Goal: Transaction & Acquisition: Obtain resource

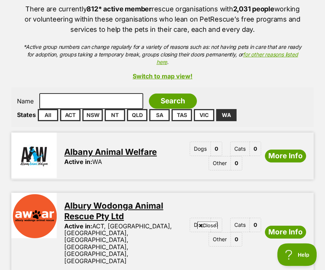
scroll to position [131, 0]
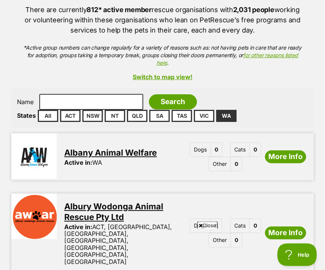
click at [227, 122] on link "WA" at bounding box center [226, 116] width 20 height 12
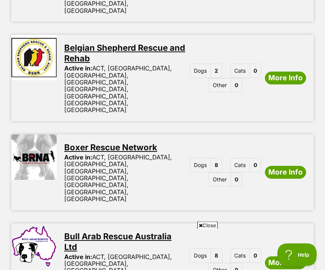
scroll to position [940, 0]
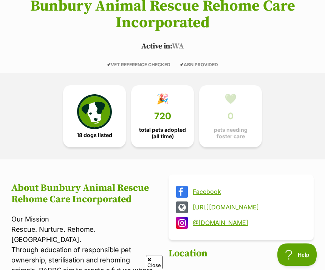
scroll to position [142, 0]
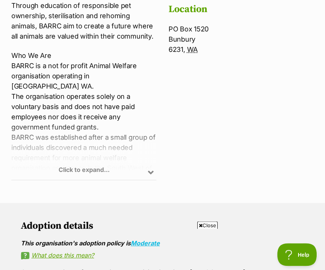
click at [153, 180] on div "Click to expand..." at bounding box center [83, 150] width 145 height 59
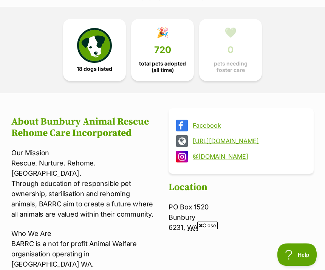
scroll to position [213, 0]
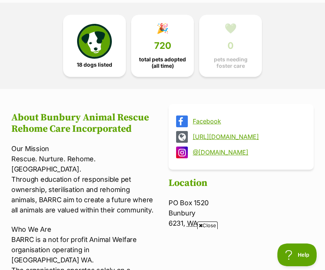
click at [100, 59] on img at bounding box center [94, 41] width 35 height 35
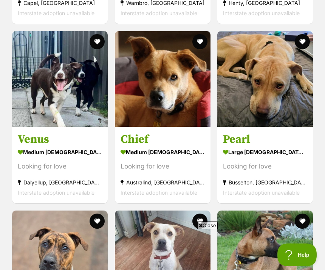
scroll to position [1416, 0]
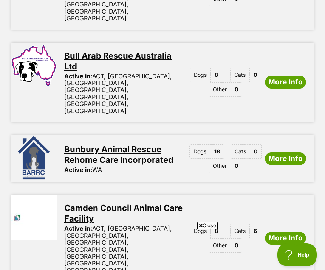
scroll to position [1115, 0]
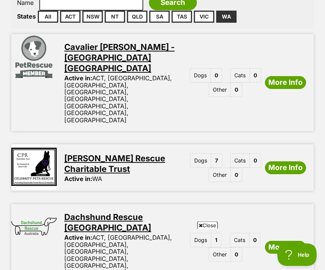
scroll to position [230, 0]
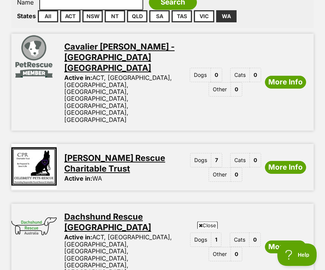
click at [286, 161] on link "More Info" at bounding box center [285, 167] width 41 height 13
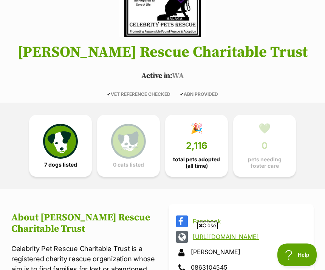
scroll to position [96, 0]
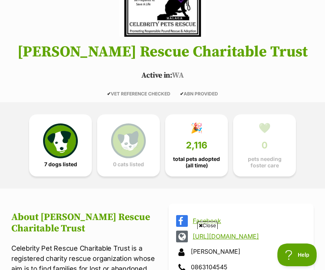
click at [68, 151] on img at bounding box center [60, 140] width 35 height 35
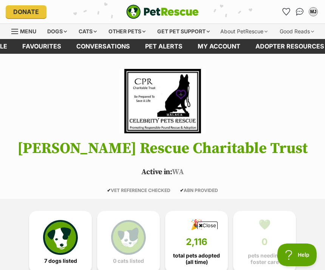
scroll to position [121, 0]
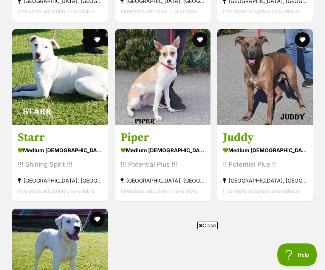
scroll to position [1036, 0]
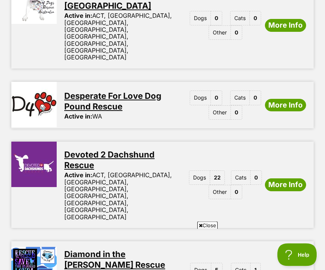
scroll to position [552, 0]
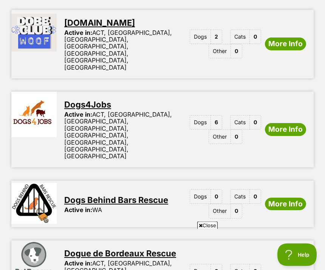
scroll to position [957, 0]
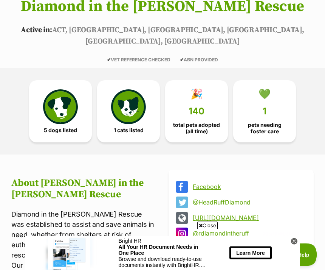
scroll to position [142, 0]
click at [65, 112] on img at bounding box center [60, 106] width 35 height 35
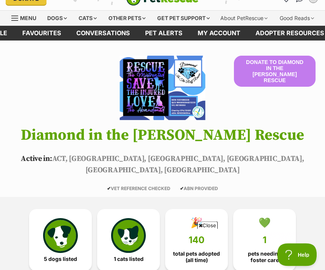
scroll to position [0, 0]
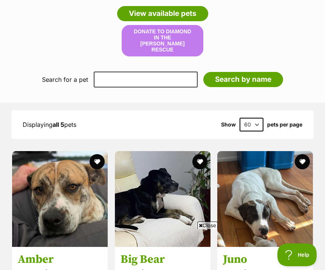
scroll to position [714, 0]
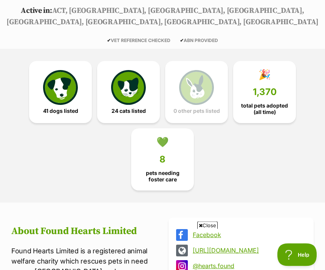
scroll to position [161, 0]
click at [64, 95] on img at bounding box center [60, 87] width 35 height 35
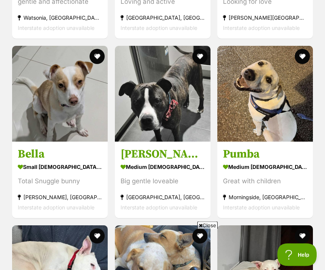
scroll to position [2400, 0]
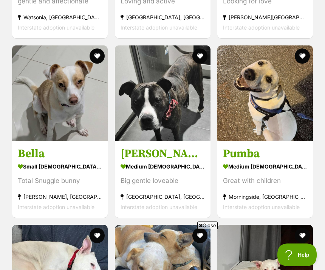
click at [44, 161] on div "small [DEMOGRAPHIC_DATA] Dog" at bounding box center [60, 166] width 84 height 11
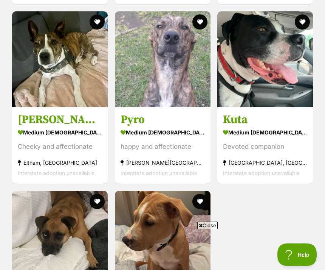
scroll to position [2961, 0]
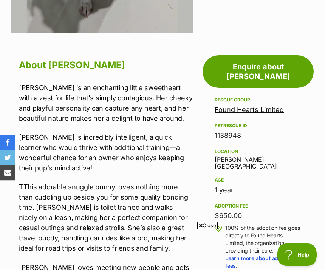
scroll to position [316, 0]
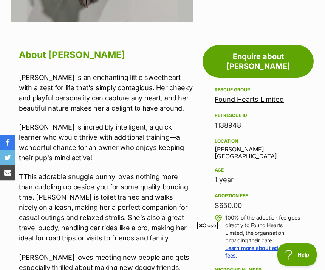
click at [155, 205] on p "TThis adorable snuggle bunny loves nothing more than cuddling up beside you for…" at bounding box center [106, 208] width 174 height 72
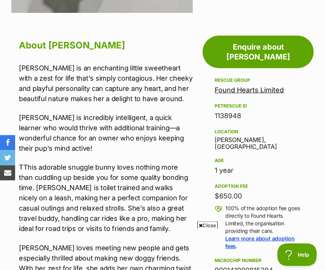
scroll to position [328, 0]
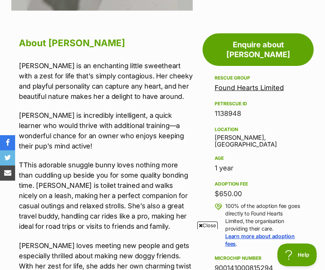
click at [154, 223] on p "TThis adorable snuggle bunny loves nothing more than cuddling up beside you for…" at bounding box center [106, 196] width 174 height 72
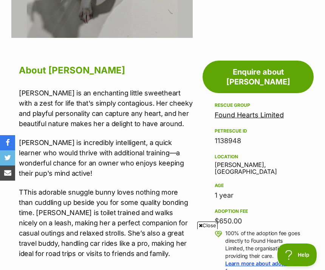
scroll to position [291, 0]
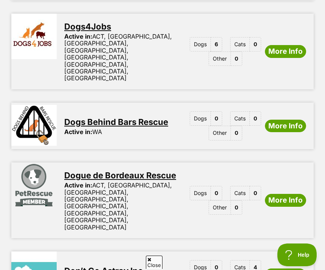
scroll to position [1044, 0]
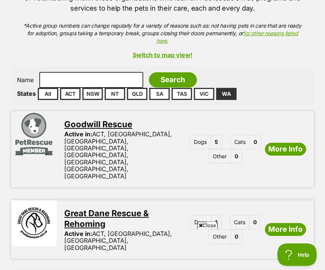
scroll to position [153, 0]
click at [286, 143] on link "More Info" at bounding box center [285, 149] width 41 height 13
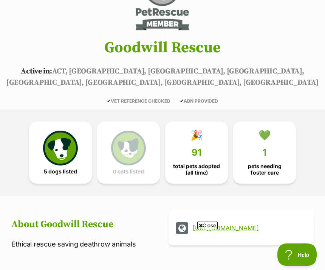
scroll to position [101, 0]
click at [64, 153] on img at bounding box center [60, 148] width 35 height 35
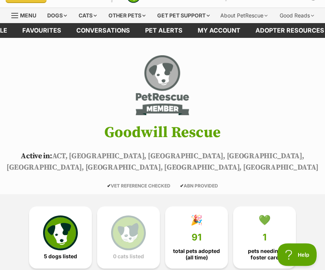
scroll to position [0, 0]
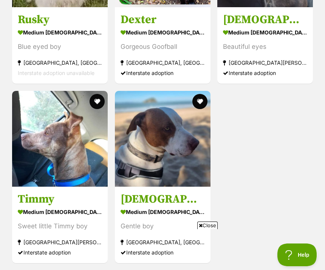
scroll to position [749, 0]
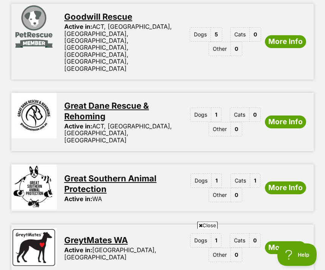
scroll to position [261, 0]
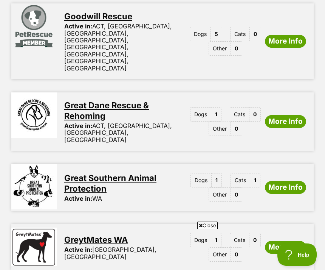
click at [288, 181] on link "More Info" at bounding box center [285, 187] width 41 height 13
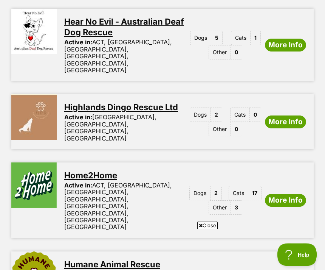
scroll to position [756, 0]
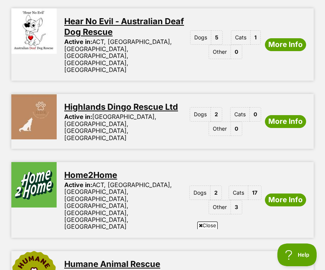
click at [285, 193] on link "More Info" at bounding box center [285, 199] width 41 height 13
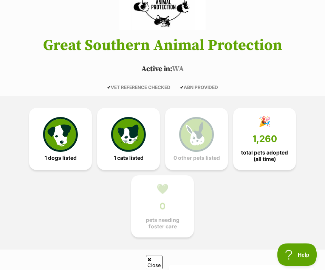
scroll to position [103, 0]
click at [65, 151] on img at bounding box center [60, 134] width 35 height 35
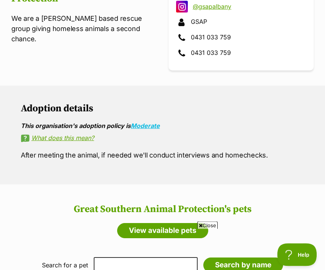
scroll to position [376, 0]
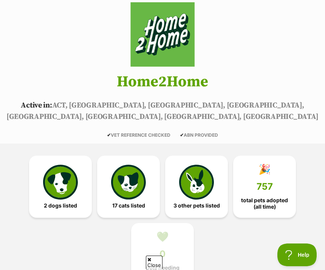
scroll to position [72, 0]
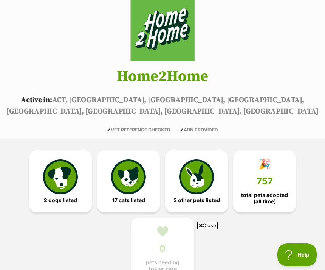
click at [63, 182] on img at bounding box center [60, 176] width 35 height 35
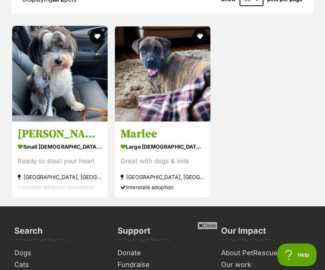
scroll to position [1085, 0]
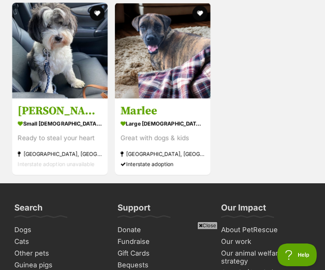
click at [38, 118] on h3 "Louie" at bounding box center [60, 111] width 84 height 14
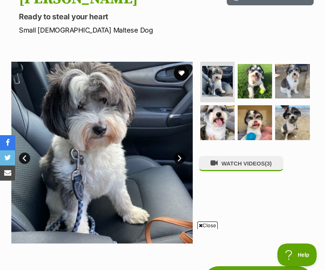
scroll to position [95, 0]
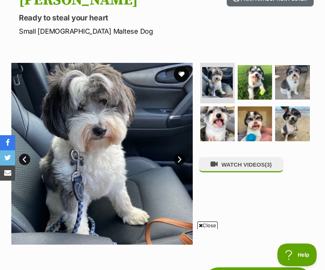
click at [262, 100] on img at bounding box center [255, 82] width 34 height 34
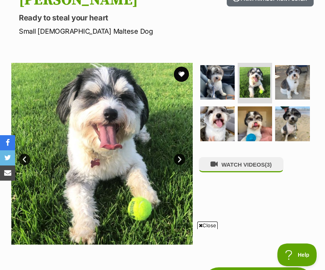
click at [297, 100] on img at bounding box center [292, 82] width 34 height 34
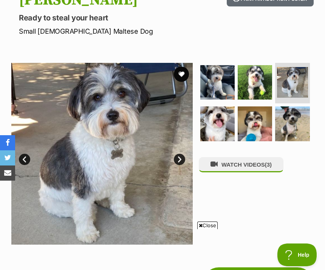
click at [222, 141] on img at bounding box center [218, 123] width 34 height 34
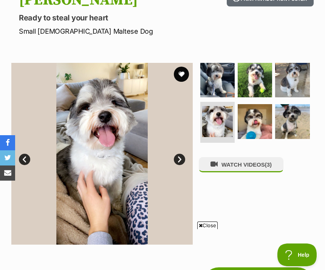
click at [251, 137] on img at bounding box center [255, 121] width 34 height 34
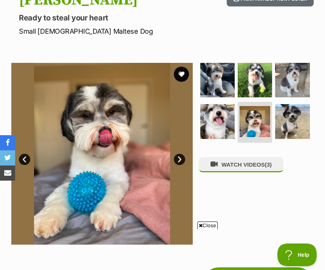
click at [297, 138] on img at bounding box center [292, 121] width 34 height 34
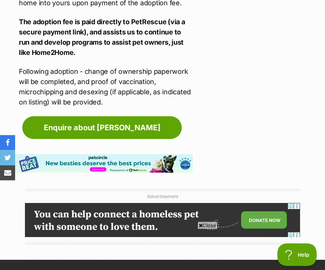
scroll to position [1175, 0]
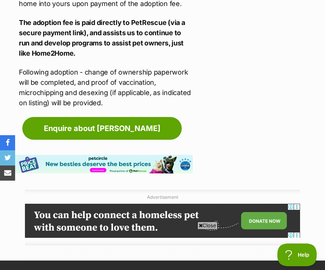
click at [114, 136] on link "Enquire about Louie" at bounding box center [102, 128] width 160 height 23
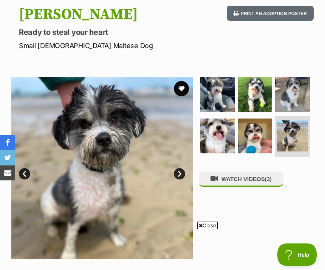
scroll to position [81, 0]
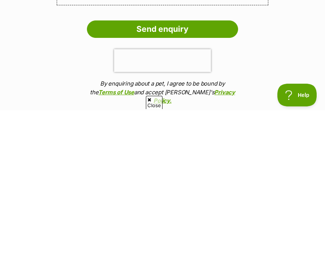
scroll to position [673, 0]
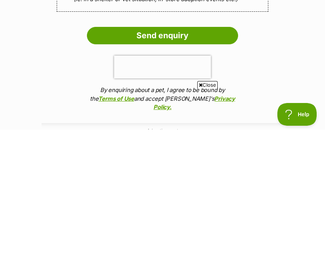
click at [263, 167] on ol "Send enquiry By enquiring about a pet, I agree to be bound by the Terms of Use …" at bounding box center [163, 211] width 242 height 89
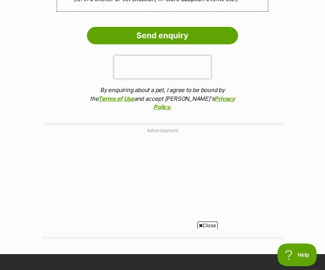
click at [191, 36] on input "Send enquiry" at bounding box center [162, 35] width 151 height 17
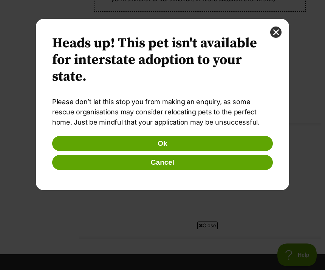
scroll to position [0, 0]
click at [187, 147] on button "Ok" at bounding box center [162, 143] width 221 height 15
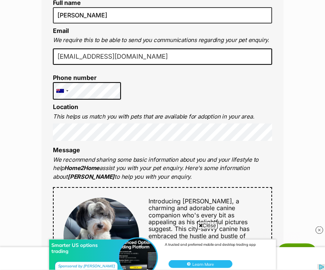
scroll to position [194, 0]
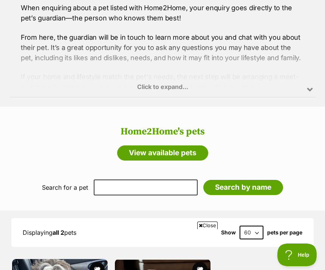
scroll to position [822, 0]
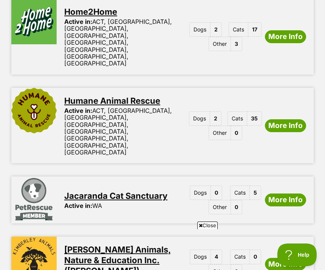
scroll to position [918, 0]
click at [285, 258] on link "More Info" at bounding box center [285, 264] width 41 height 13
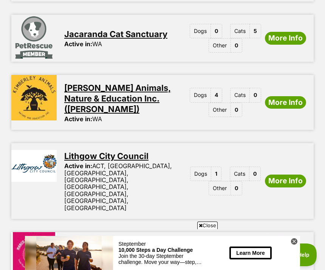
scroll to position [0, 0]
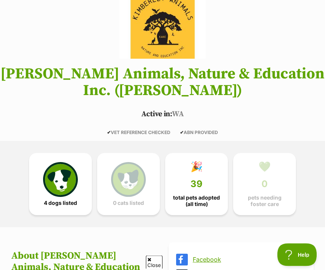
scroll to position [75, 0]
click at [60, 195] on img at bounding box center [60, 179] width 35 height 35
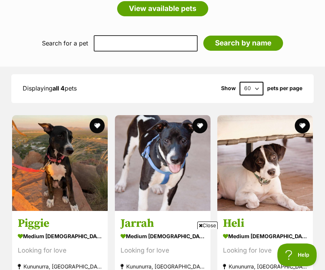
scroll to position [786, 0]
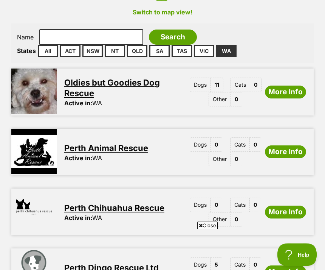
scroll to position [196, 0]
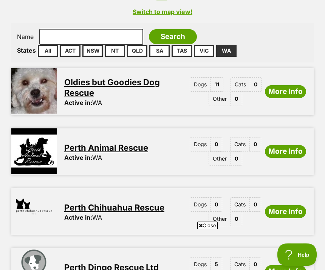
click at [286, 98] on link "More Info" at bounding box center [285, 92] width 41 height 13
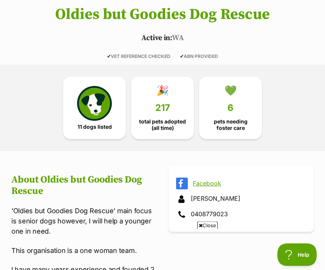
scroll to position [140, 0]
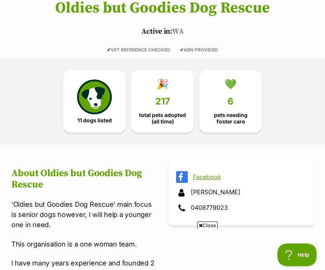
click at [102, 112] on img at bounding box center [94, 96] width 35 height 35
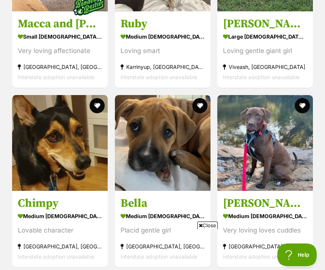
scroll to position [885, 0]
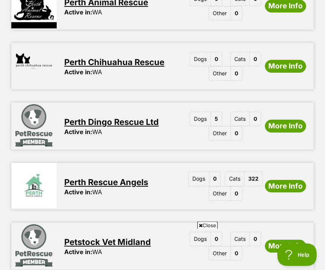
scroll to position [342, 0]
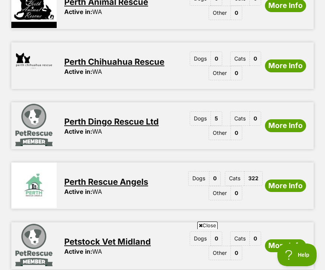
click at [279, 131] on link "More Info" at bounding box center [285, 125] width 41 height 13
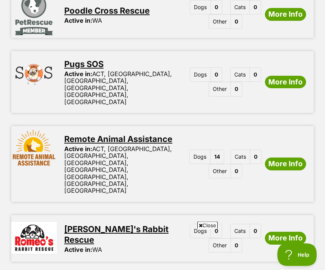
scroll to position [633, 0]
click at [291, 157] on link "More Info" at bounding box center [285, 163] width 41 height 13
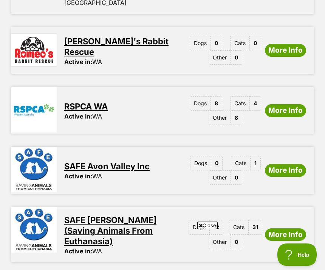
scroll to position [821, 0]
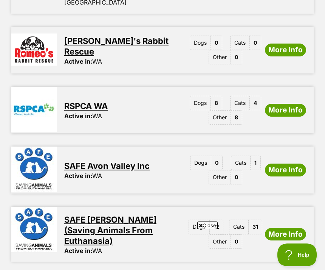
click at [289, 104] on link "More Info" at bounding box center [285, 110] width 41 height 13
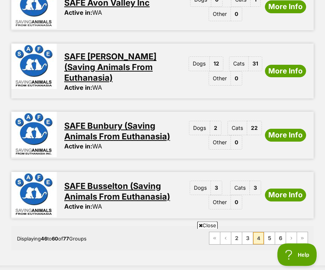
scroll to position [985, 0]
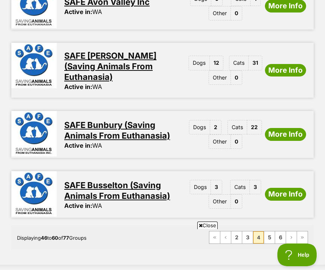
click at [289, 128] on link "More Info" at bounding box center [285, 134] width 41 height 13
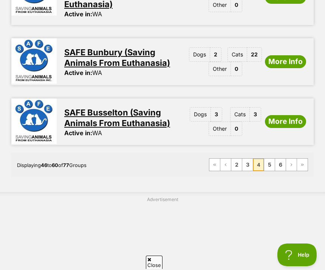
scroll to position [1063, 0]
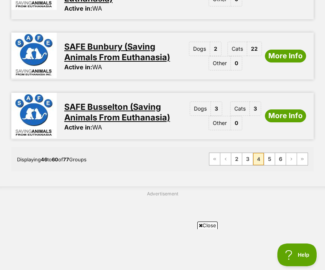
click at [272, 153] on link "5" at bounding box center [270, 159] width 11 height 12
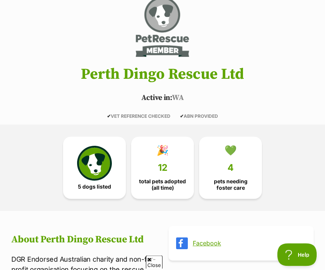
scroll to position [80, 0]
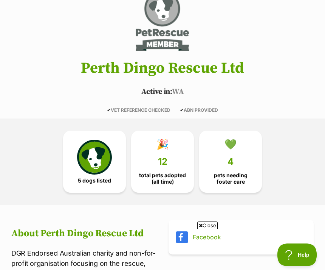
click at [94, 172] on img at bounding box center [94, 157] width 35 height 35
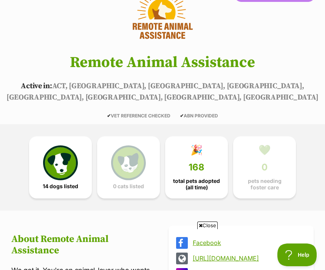
scroll to position [97, 0]
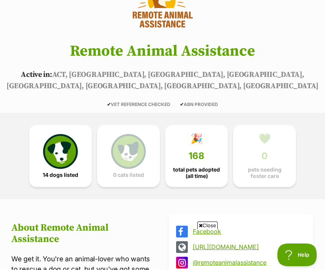
click at [66, 158] on img at bounding box center [60, 151] width 35 height 35
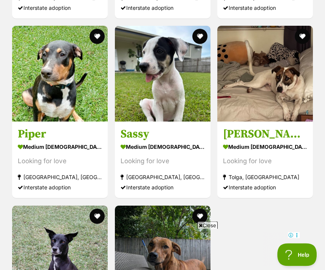
scroll to position [1374, 0]
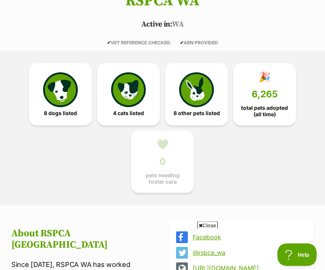
scroll to position [148, 0]
click at [64, 107] on img at bounding box center [60, 89] width 35 height 35
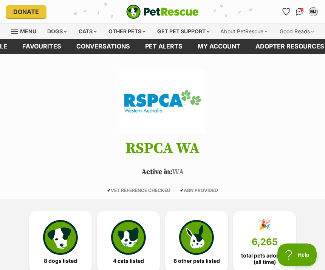
scroll to position [172, 0]
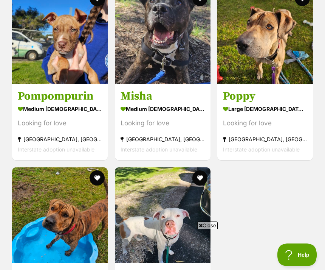
scroll to position [923, 0]
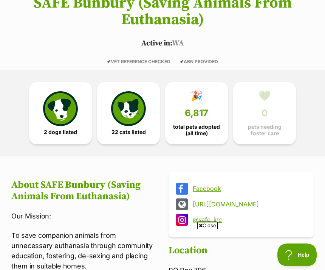
click at [65, 126] on img at bounding box center [60, 108] width 35 height 35
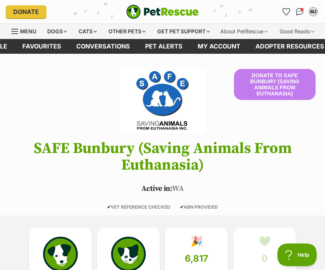
scroll to position [170, 0]
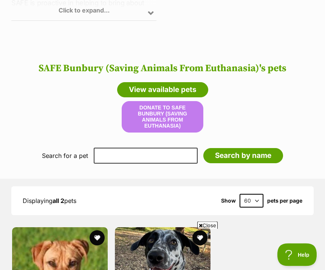
scroll to position [536, 0]
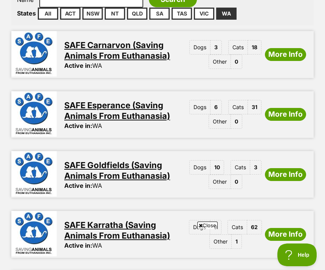
scroll to position [233, 0]
click at [286, 61] on link "More Info" at bounding box center [285, 54] width 41 height 13
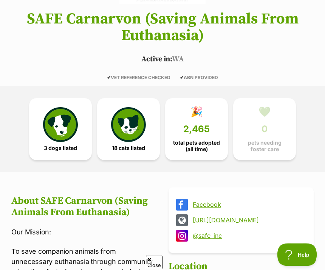
scroll to position [129, 0]
click at [67, 140] on img at bounding box center [60, 124] width 35 height 35
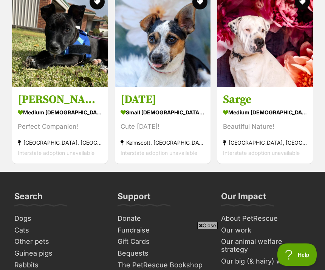
scroll to position [781, 0]
click at [165, 67] on img at bounding box center [163, 39] width 96 height 96
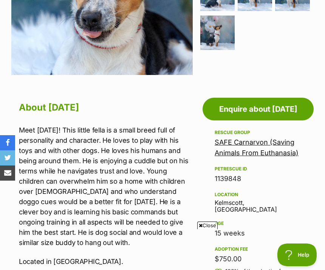
click at [133, 221] on p "Meet [DATE]! This little fella is a small breed full of personality and charact…" at bounding box center [106, 186] width 174 height 123
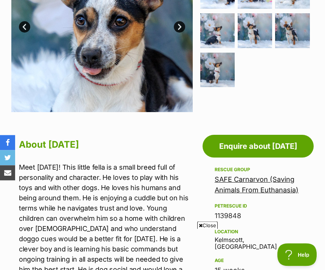
scroll to position [221, 0]
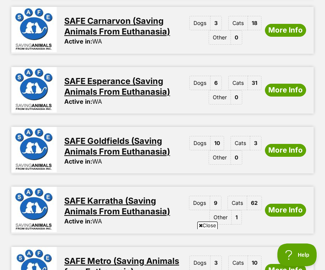
click at [289, 157] on link "More Info" at bounding box center [285, 150] width 41 height 13
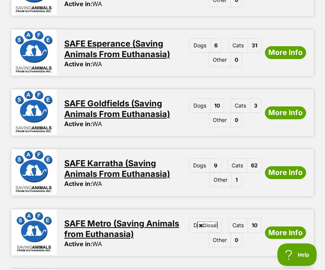
scroll to position [295, 0]
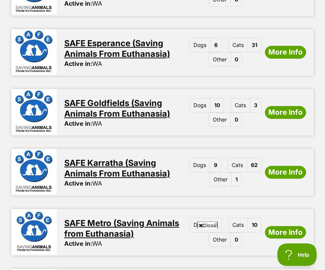
click at [288, 179] on link "More Info" at bounding box center [285, 172] width 41 height 13
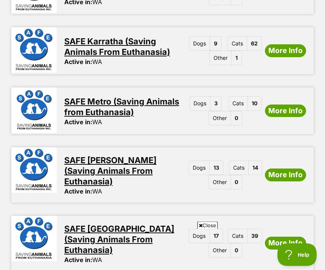
scroll to position [417, 0]
click at [288, 117] on link "More Info" at bounding box center [285, 110] width 41 height 13
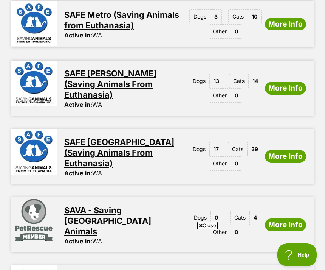
scroll to position [505, 0]
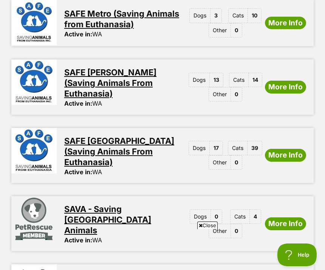
click at [290, 93] on link "More Info" at bounding box center [285, 87] width 41 height 13
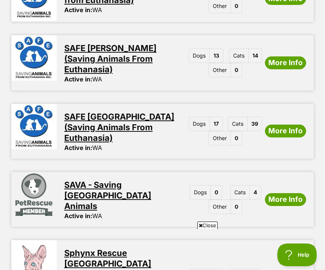
click at [292, 125] on link "More Info" at bounding box center [285, 130] width 41 height 13
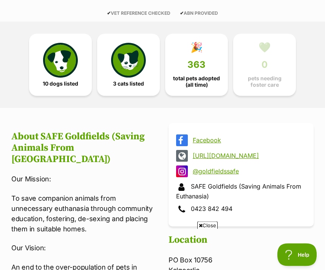
scroll to position [194, 0]
click at [58, 78] on img at bounding box center [60, 60] width 35 height 35
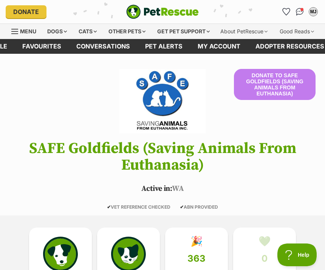
scroll to position [218, 0]
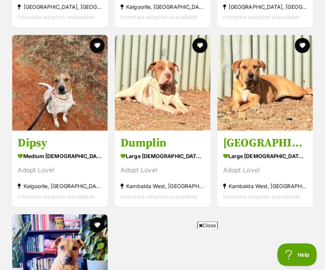
scroll to position [1096, 0]
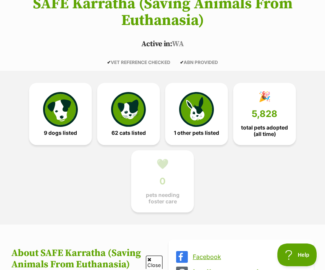
scroll to position [148, 0]
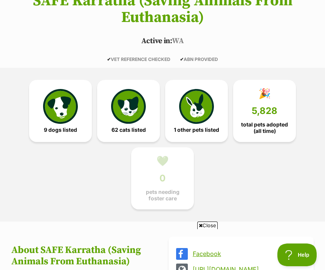
click at [66, 124] on img at bounding box center [60, 106] width 35 height 35
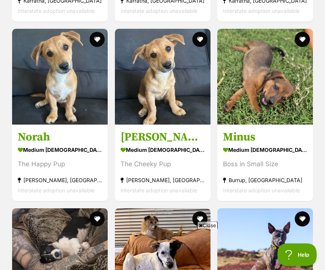
scroll to position [972, 0]
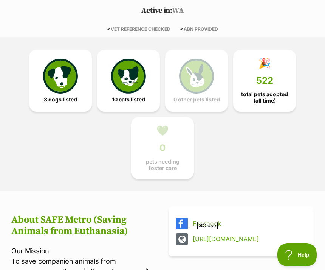
click at [65, 92] on img at bounding box center [60, 76] width 35 height 35
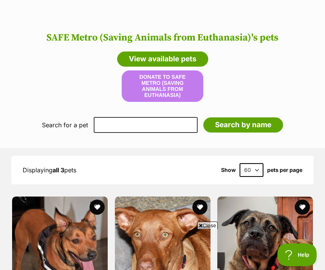
scroll to position [619, 0]
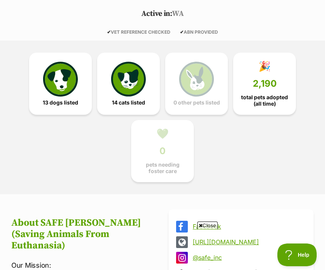
click at [67, 96] on img at bounding box center [60, 79] width 35 height 35
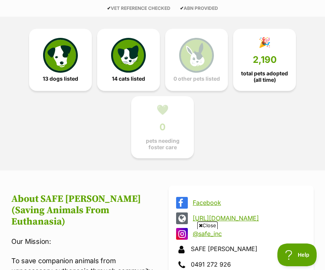
scroll to position [199, 0]
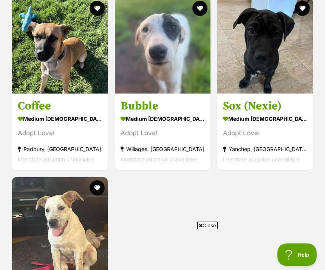
scroll to position [1369, 0]
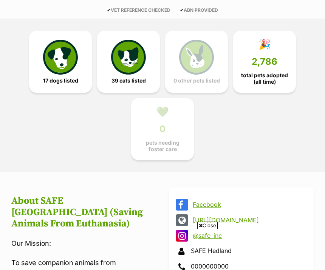
scroll to position [197, 0]
click at [66, 68] on img at bounding box center [60, 57] width 35 height 35
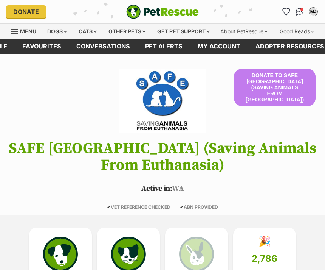
scroll to position [221, 0]
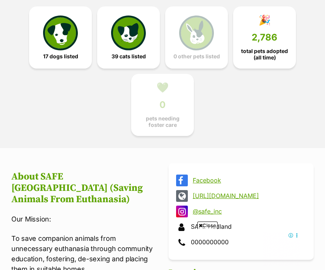
click at [65, 48] on img at bounding box center [60, 33] width 35 height 35
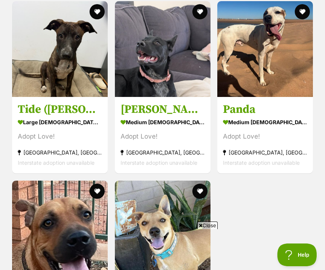
scroll to position [1552, 0]
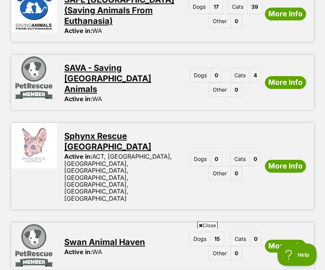
scroll to position [647, 0]
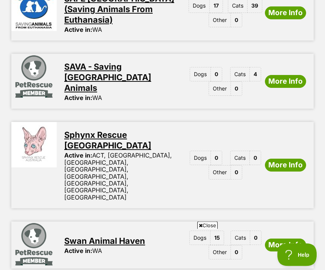
click at [287, 239] on link "More Info" at bounding box center [285, 245] width 41 height 13
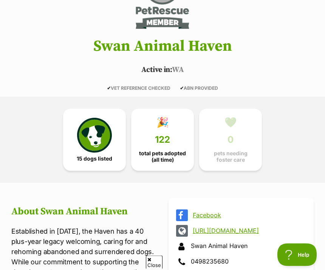
scroll to position [102, 0]
click at [100, 153] on img at bounding box center [94, 135] width 35 height 35
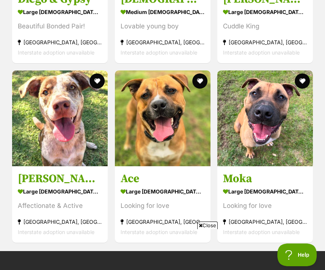
scroll to position [1464, 0]
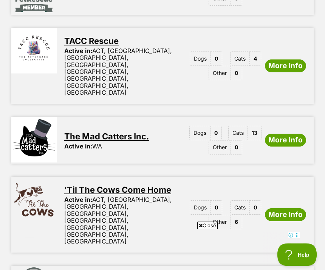
scroll to position [960, 0]
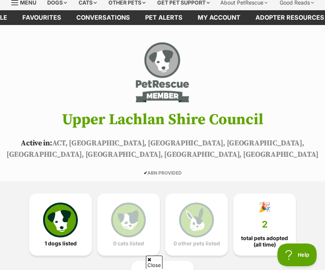
scroll to position [31, 0]
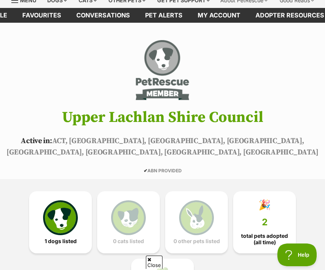
click at [68, 218] on img at bounding box center [60, 217] width 35 height 35
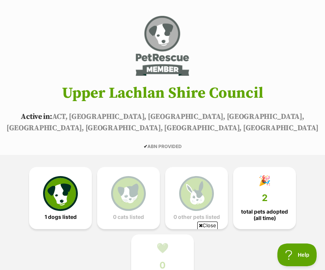
scroll to position [0, 0]
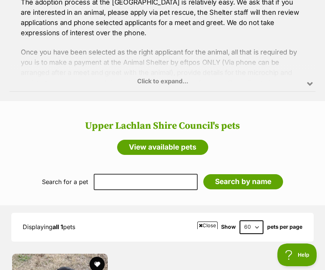
scroll to position [704, 0]
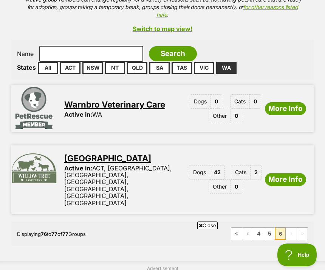
scroll to position [182, 0]
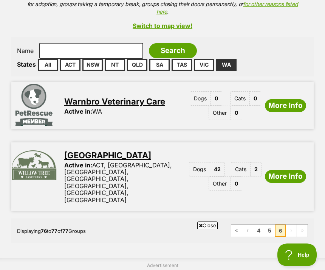
click at [287, 174] on link "More Info" at bounding box center [285, 176] width 41 height 13
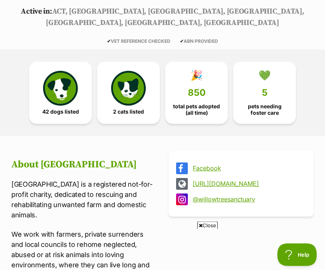
scroll to position [160, 0]
click at [67, 96] on img at bounding box center [60, 88] width 35 height 35
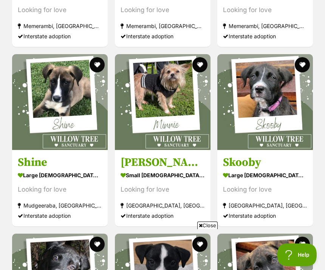
scroll to position [1569, 0]
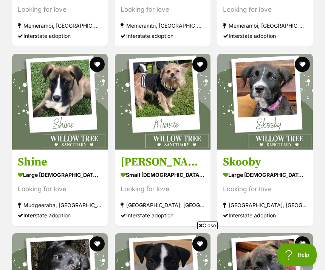
click at [149, 180] on div "small [DEMOGRAPHIC_DATA] Dog" at bounding box center [163, 174] width 84 height 11
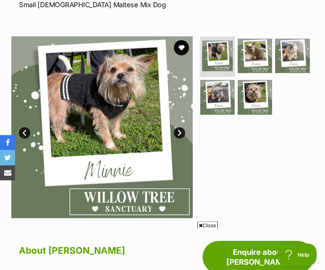
scroll to position [101, 0]
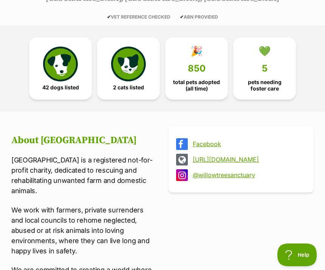
click at [67, 66] on img at bounding box center [60, 64] width 35 height 35
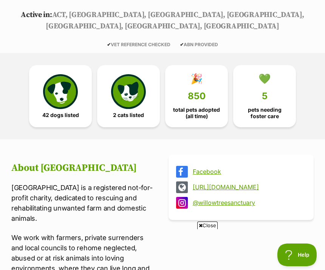
click at [67, 93] on img at bounding box center [60, 91] width 35 height 35
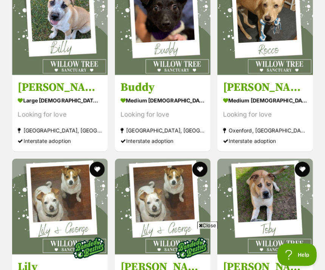
scroll to position [3068, 0]
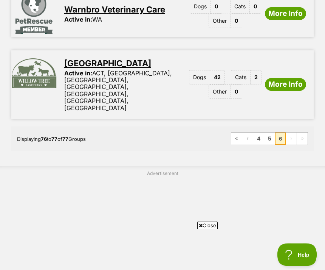
scroll to position [251, 0]
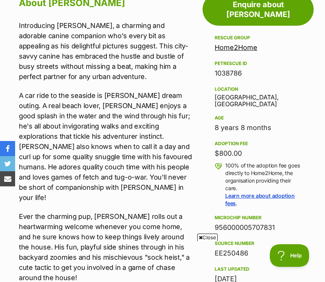
scroll to position [375, 0]
